Goal: Information Seeking & Learning: Check status

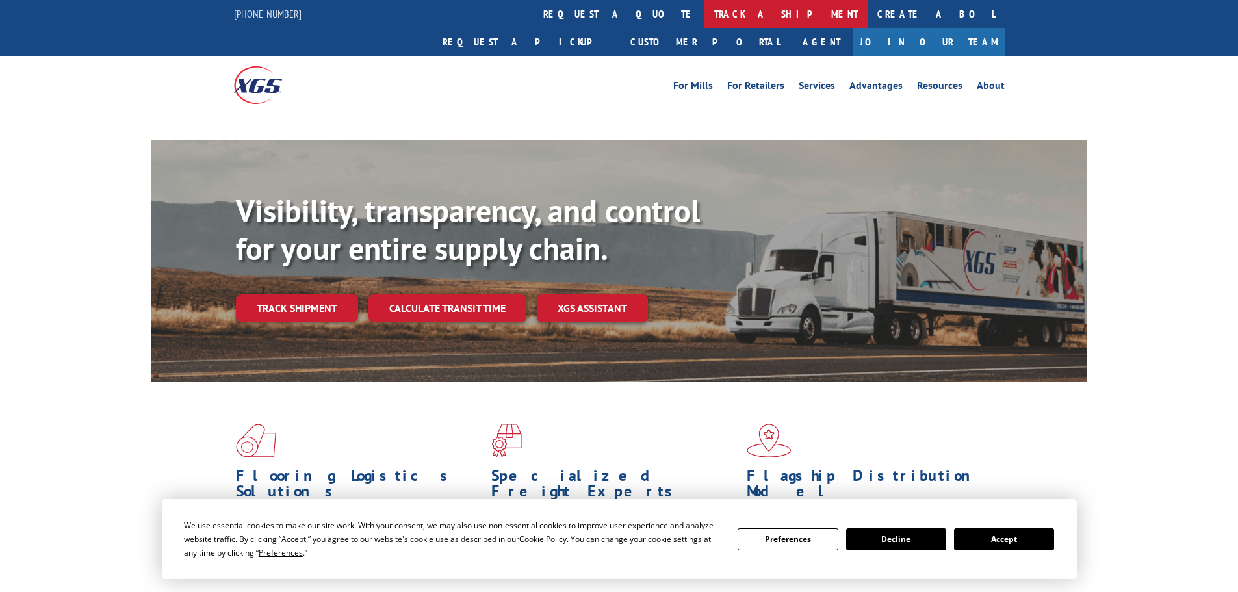
click at [705, 12] on link "track a shipment" at bounding box center [786, 14] width 163 height 28
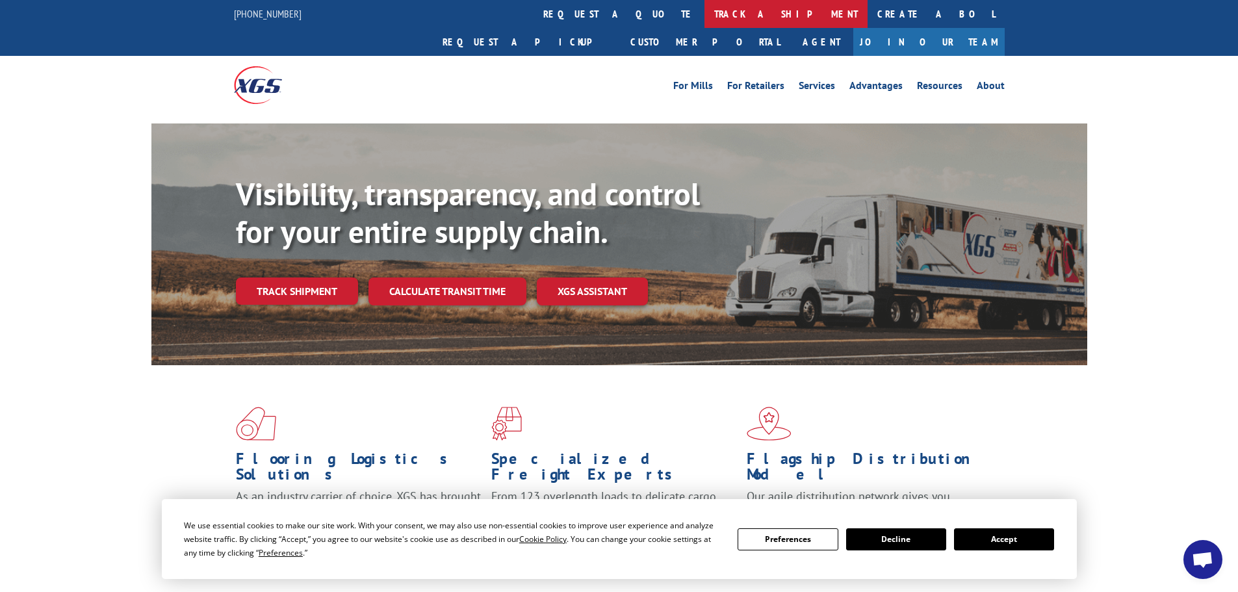
click at [705, 12] on link "track a shipment" at bounding box center [786, 14] width 163 height 28
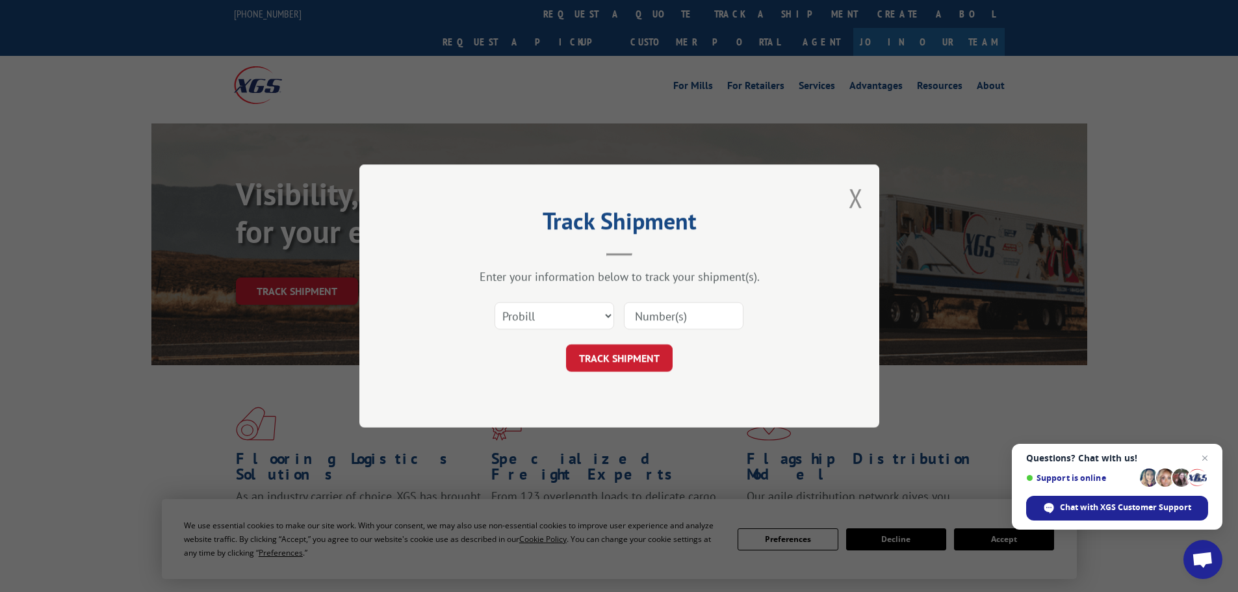
click at [663, 314] on input at bounding box center [684, 315] width 120 height 27
paste input "16905010"
type input "16905010"
click at [606, 367] on button "TRACK SHIPMENT" at bounding box center [619, 358] width 107 height 27
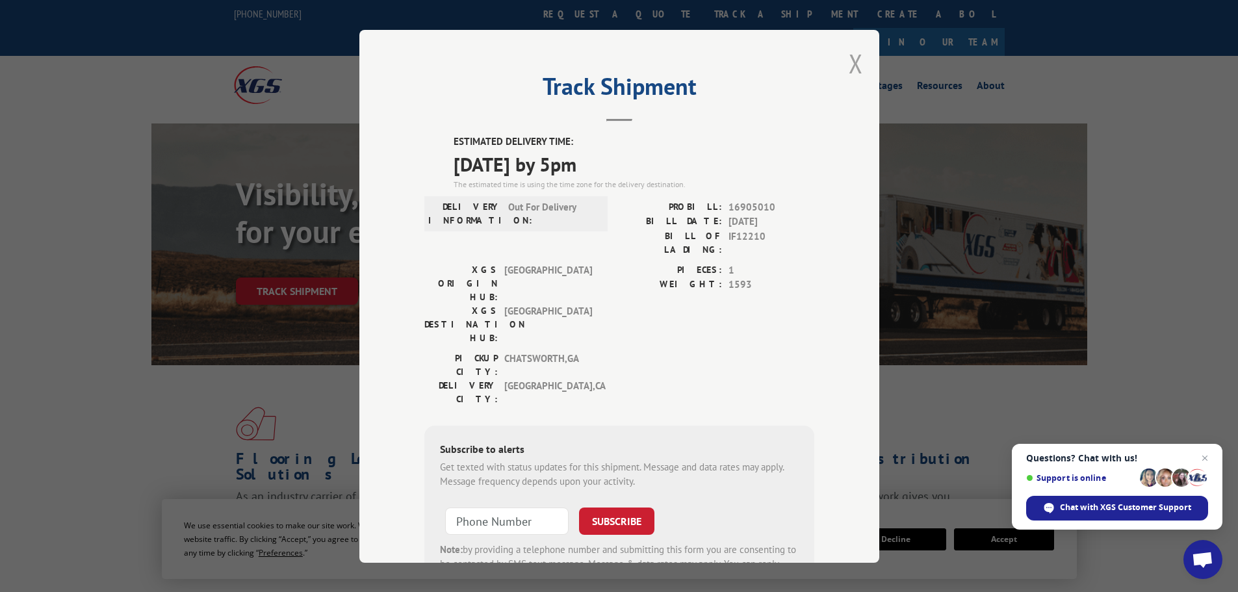
click at [854, 64] on button "Close modal" at bounding box center [856, 63] width 14 height 34
